Goal: Task Accomplishment & Management: Use online tool/utility

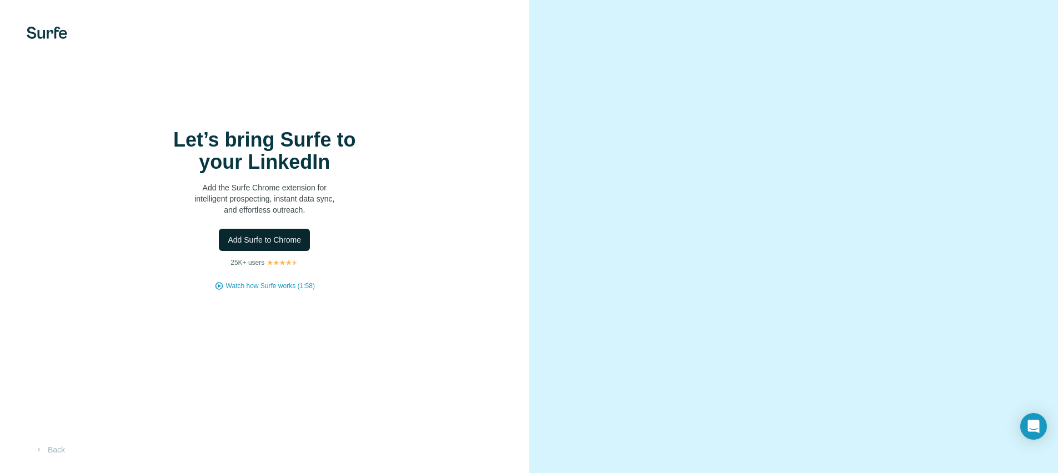
click at [294, 245] on span "Add Surfe to Chrome" at bounding box center [264, 239] width 73 height 11
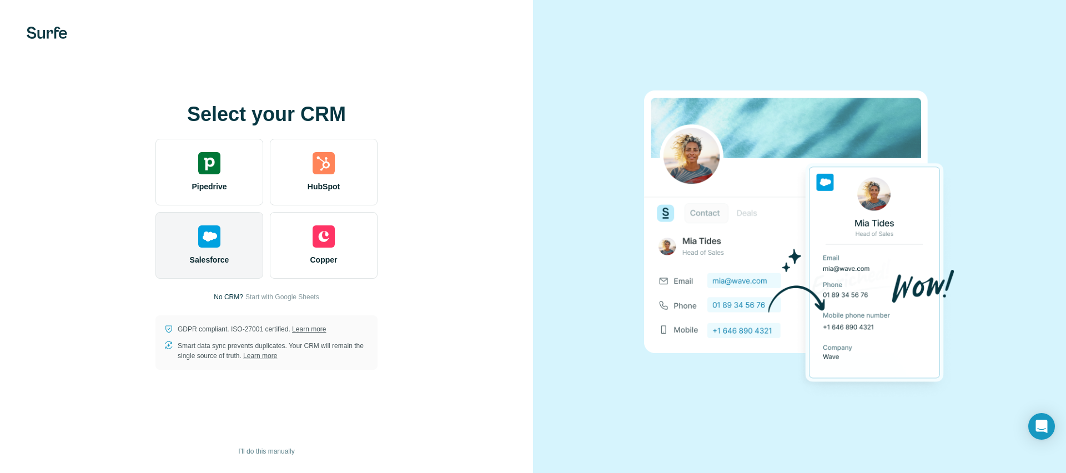
click at [188, 238] on div "Salesforce" at bounding box center [209, 245] width 108 height 67
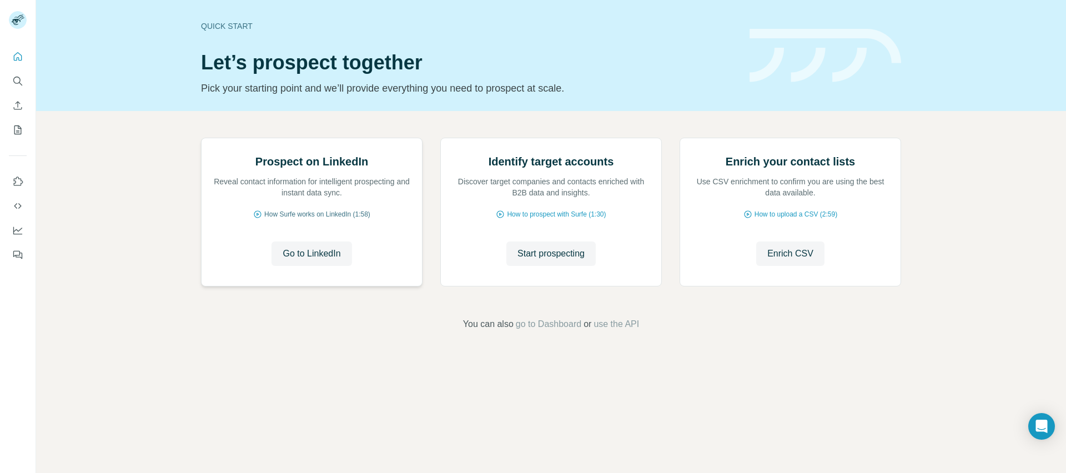
click at [303, 219] on span "How Surfe works on LinkedIn (1:58)" at bounding box center [317, 214] width 106 height 10
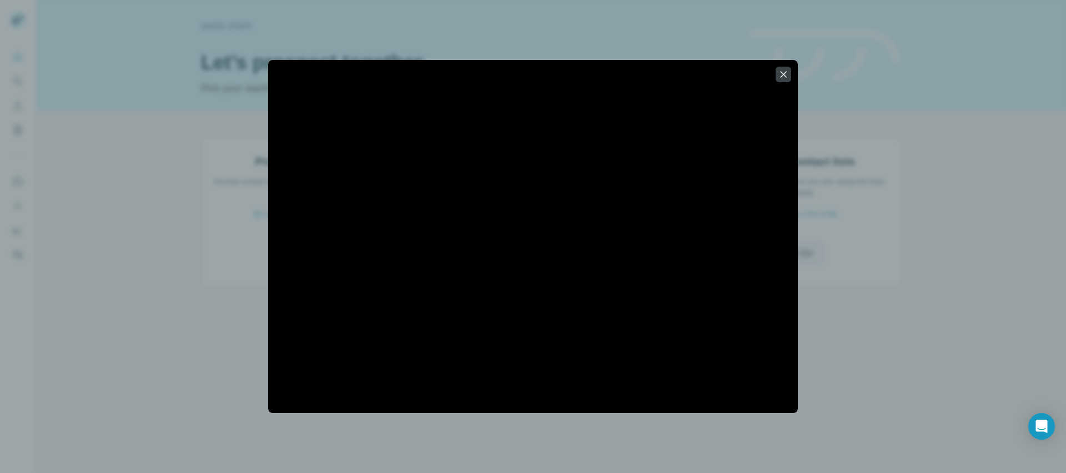
click at [787, 77] on icon "button" at bounding box center [783, 74] width 11 height 11
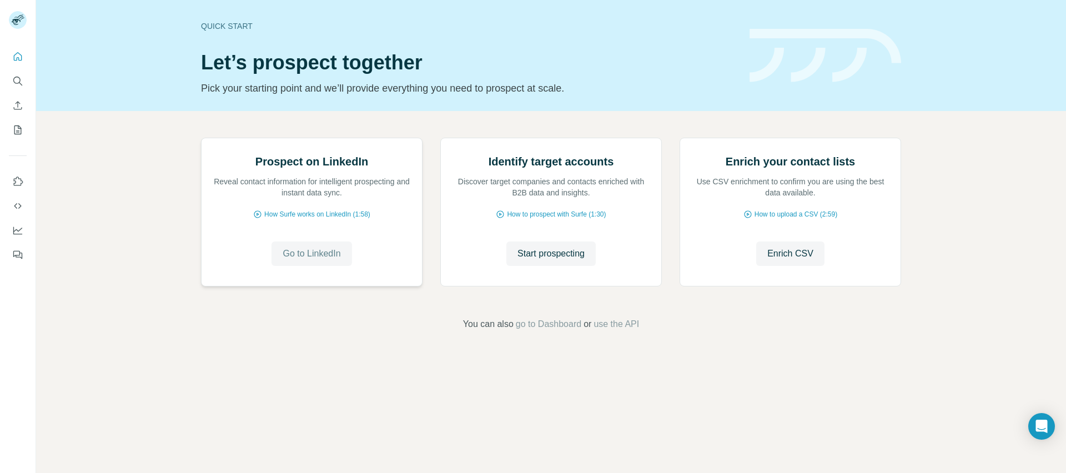
click at [337, 260] on span "Go to LinkedIn" at bounding box center [312, 253] width 58 height 13
